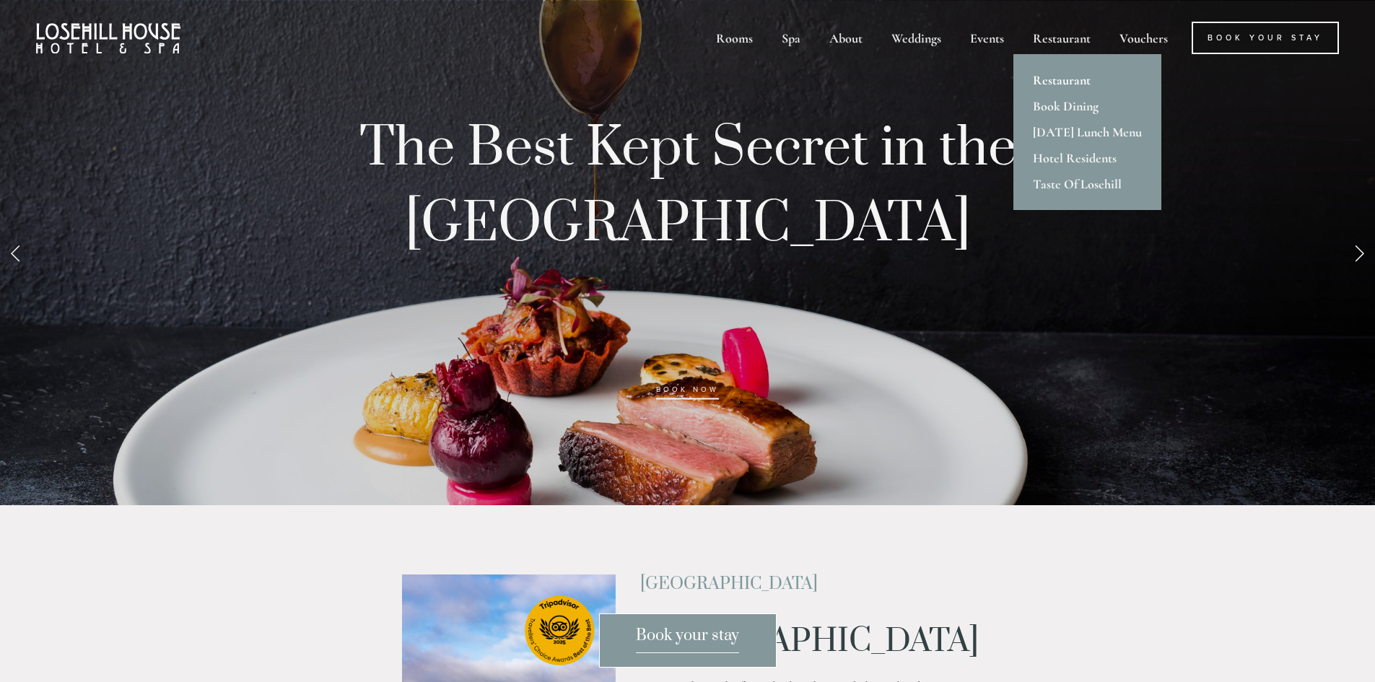
click at [1064, 79] on link "Restaurant" at bounding box center [1087, 80] width 148 height 26
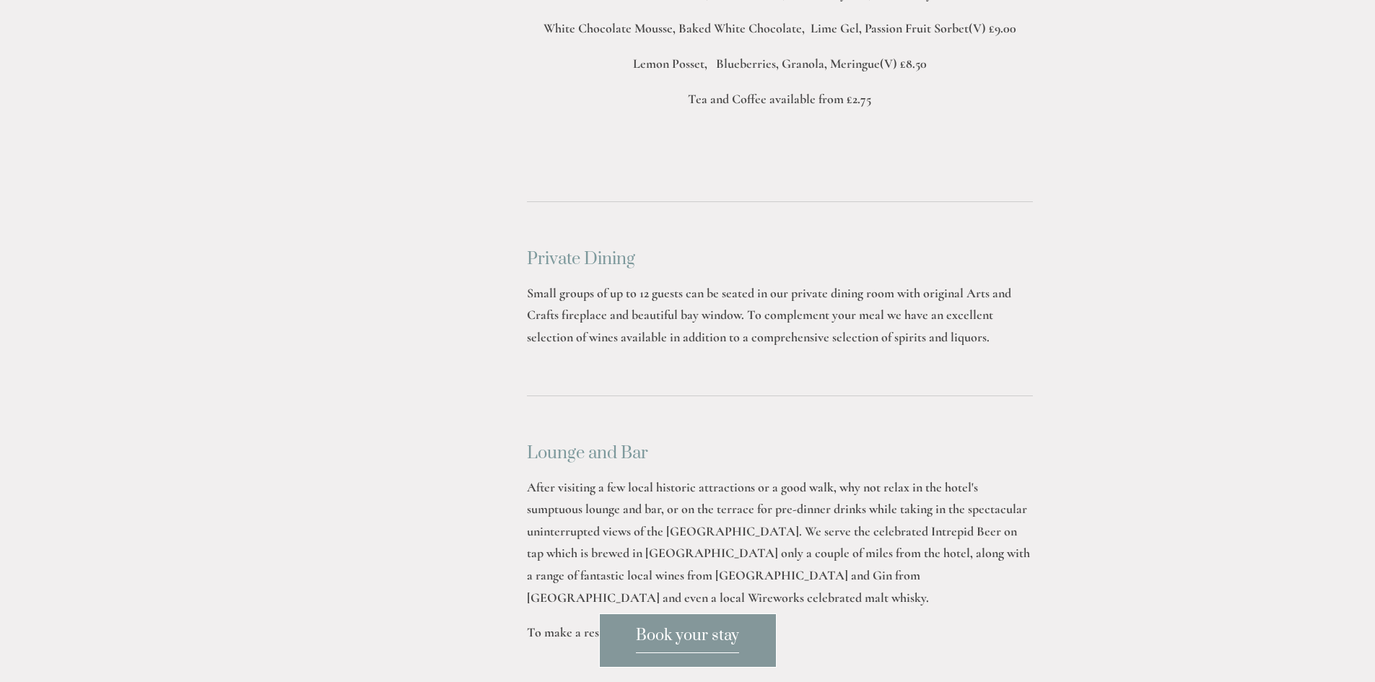
scroll to position [3753, 0]
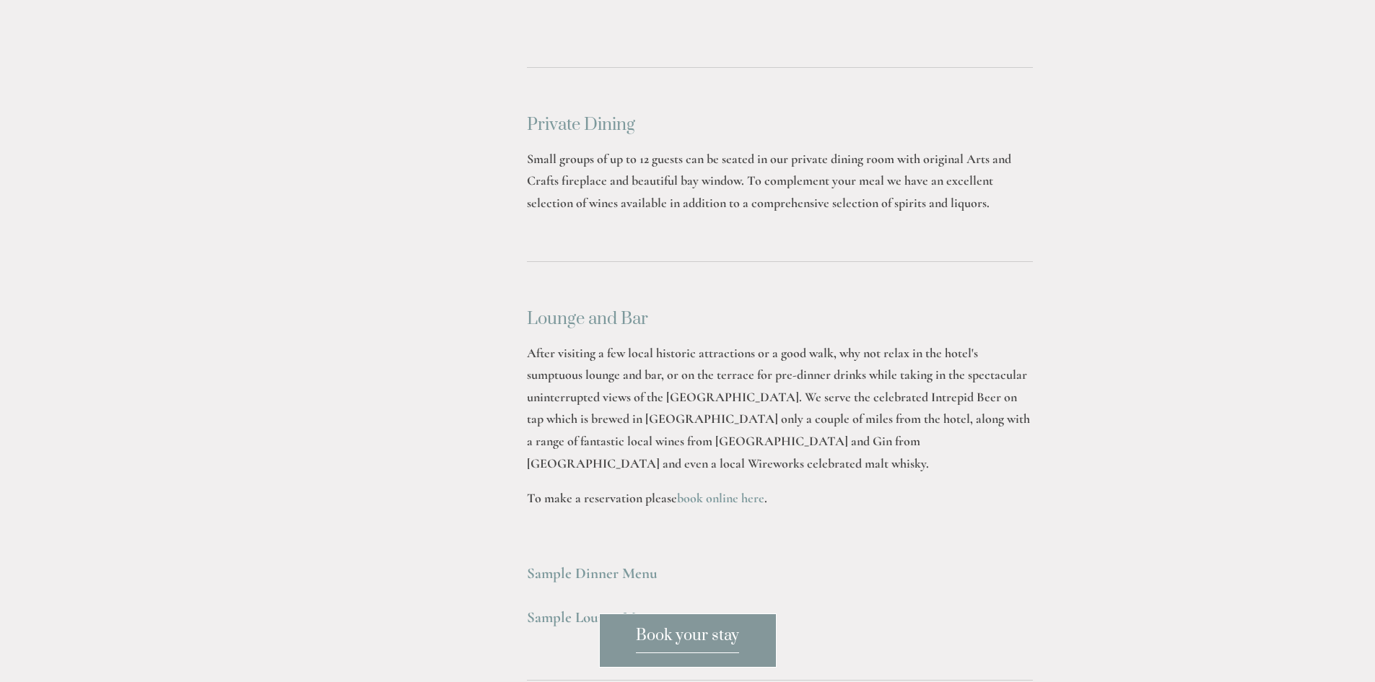
click at [634, 608] on strong "Sample Lounge Menu" at bounding box center [592, 617] width 131 height 18
click at [638, 608] on strong "Sample Lounge Menu" at bounding box center [592, 617] width 131 height 18
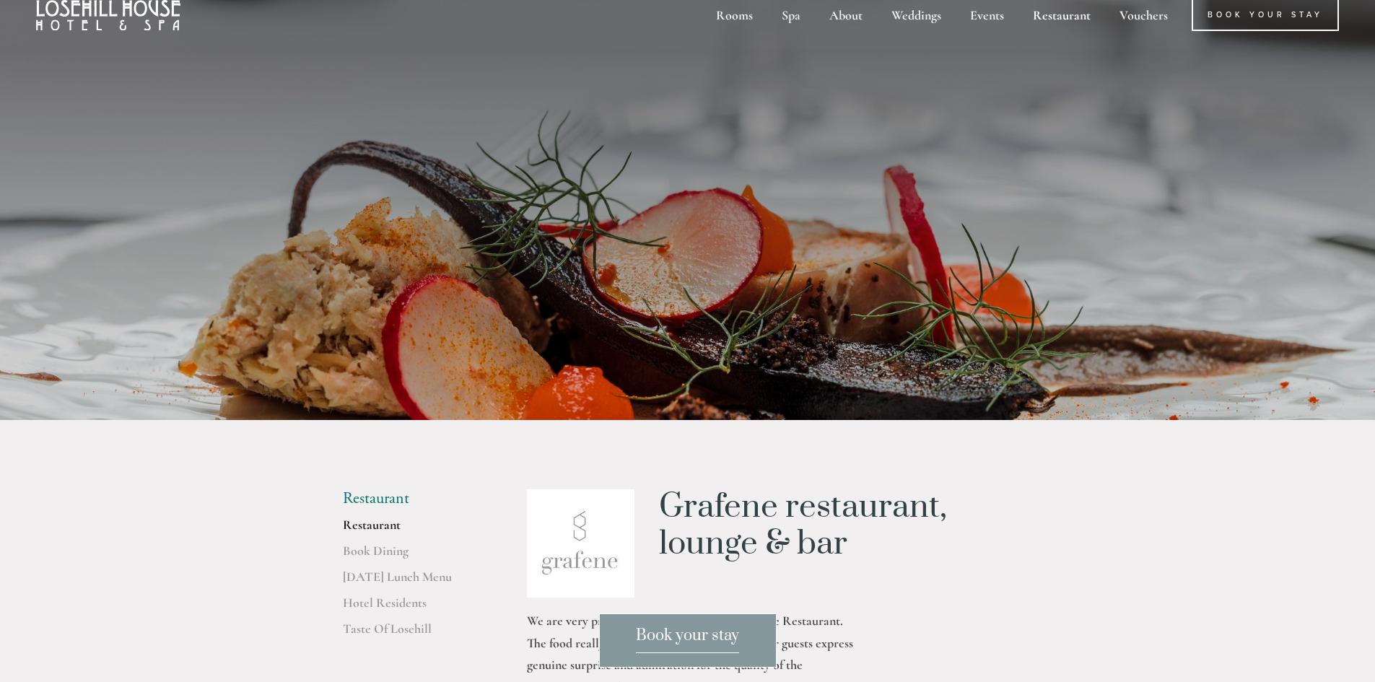
scroll to position [0, 0]
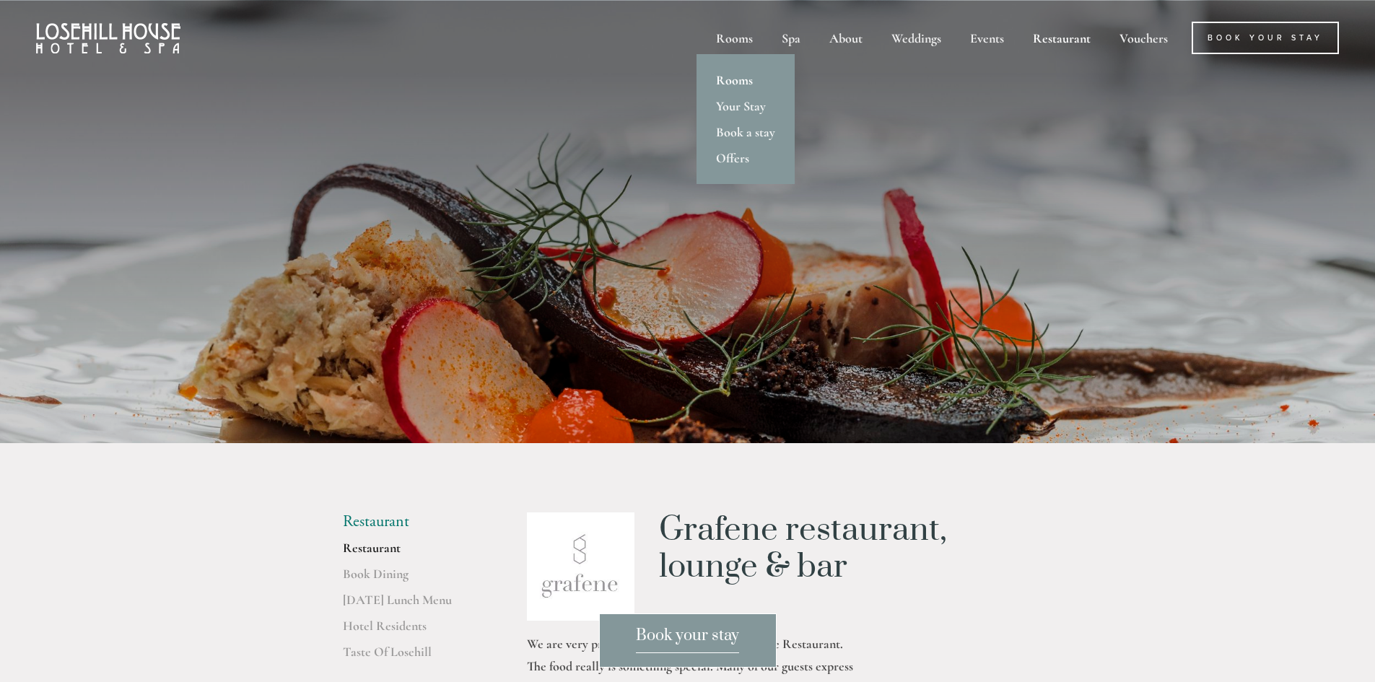
click at [743, 80] on link "Rooms" at bounding box center [745, 80] width 98 height 26
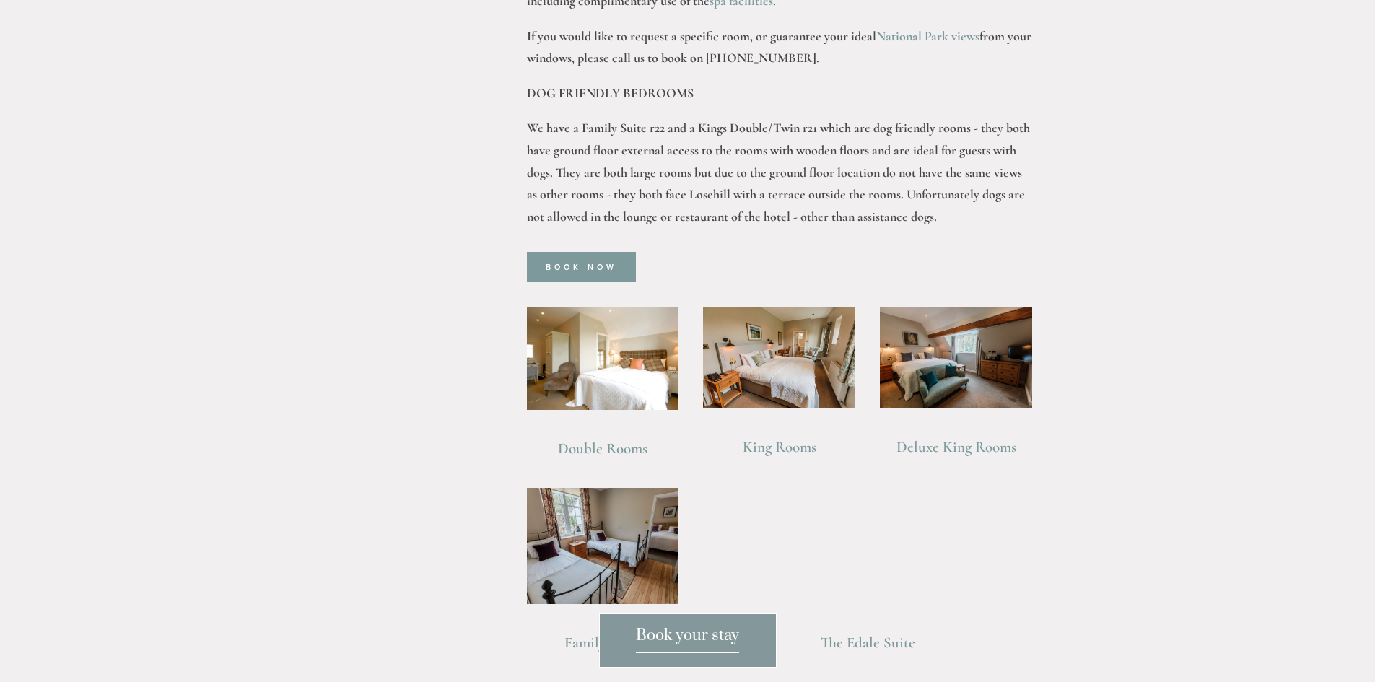
scroll to position [1082, 0]
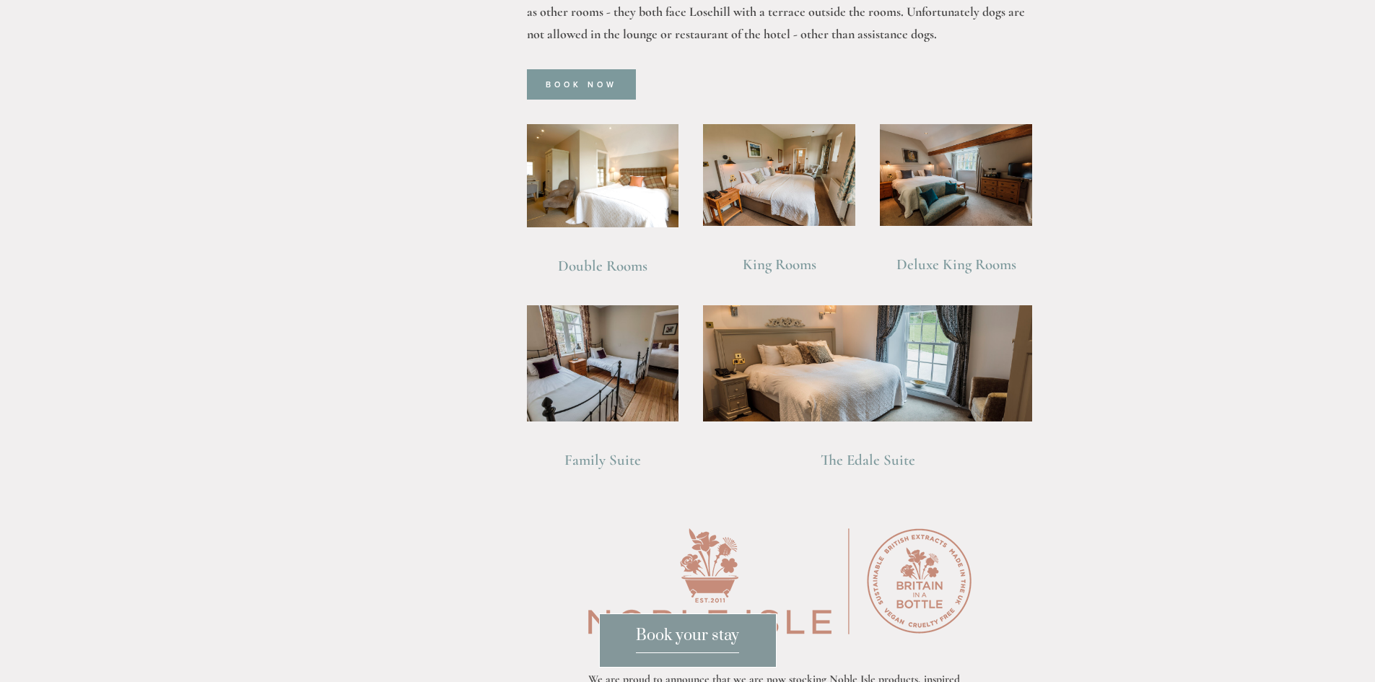
click at [988, 255] on link "Deluxe King Rooms" at bounding box center [956, 264] width 120 height 18
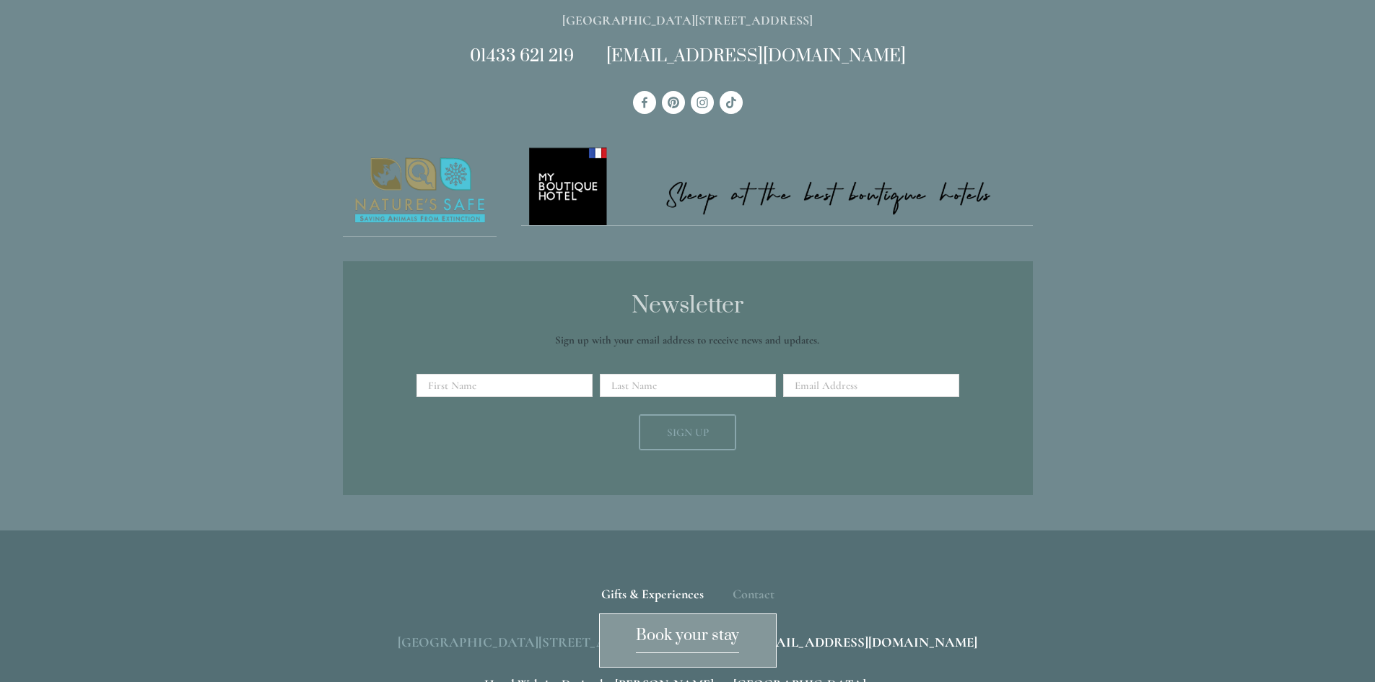
scroll to position [1299, 0]
